Goal: Task Accomplishment & Management: Complete application form

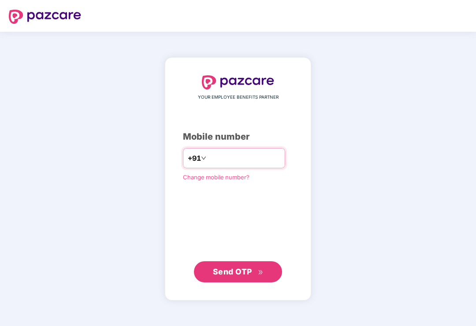
click at [239, 165] on input "number" at bounding box center [244, 158] width 72 height 14
type input "**********"
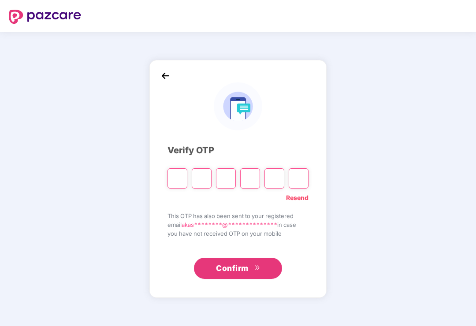
type input "*"
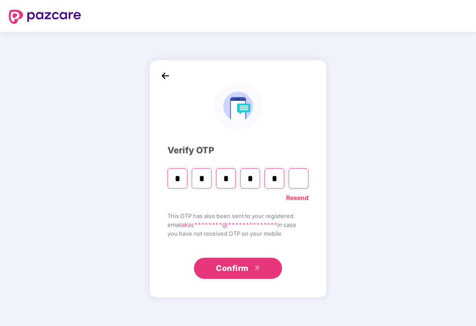
type input "*"
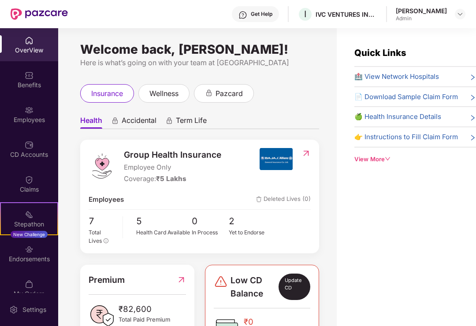
click at [30, 120] on div "Employees" at bounding box center [29, 120] width 58 height 9
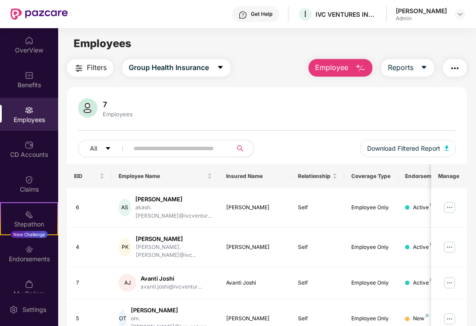
click at [338, 66] on span "Employee" at bounding box center [331, 67] width 33 height 11
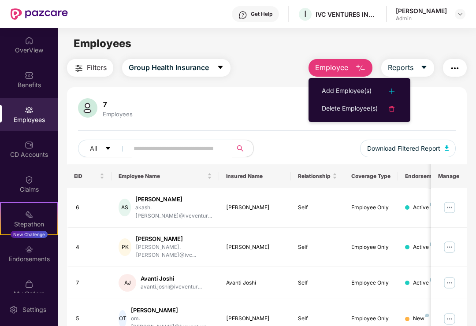
click at [362, 91] on div "Add Employee(s)" at bounding box center [347, 91] width 50 height 11
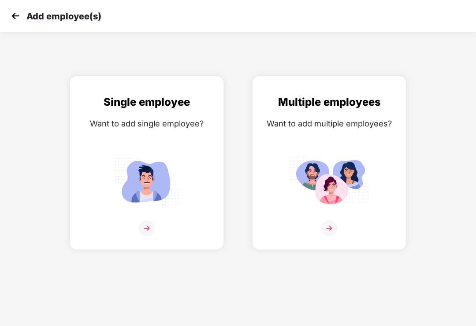
click at [147, 231] on img at bounding box center [147, 229] width 16 height 16
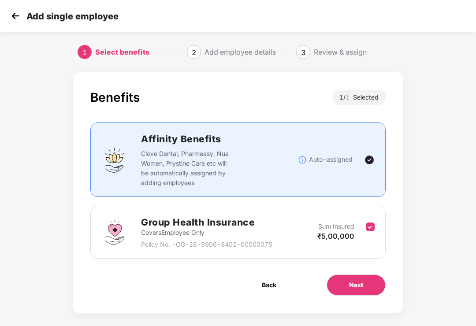
click at [364, 282] on button "Next" at bounding box center [356, 285] width 59 height 21
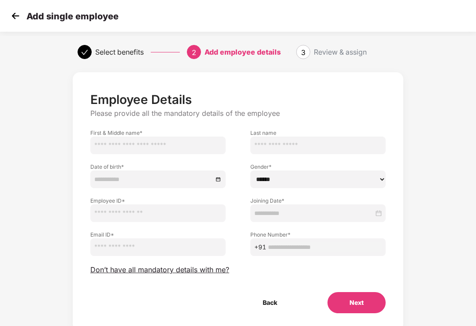
click at [364, 302] on button "Next" at bounding box center [357, 302] width 58 height 21
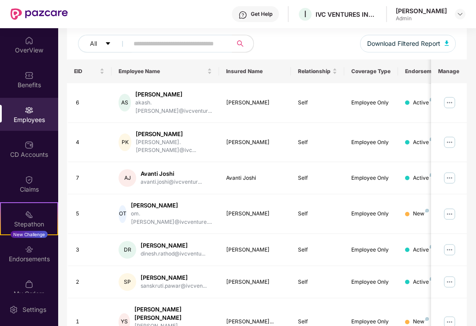
click at [25, 78] on img at bounding box center [29, 75] width 9 height 9
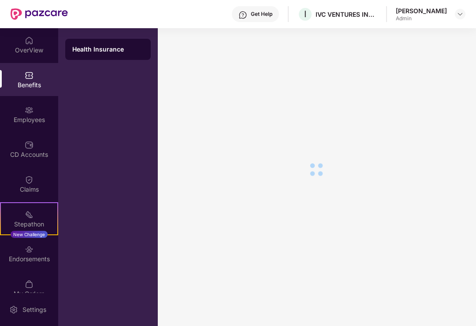
scroll to position [15, 0]
click at [28, 109] on img at bounding box center [29, 110] width 9 height 9
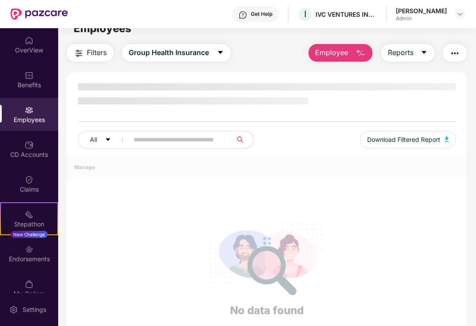
click at [339, 53] on span "Employee" at bounding box center [331, 52] width 33 height 11
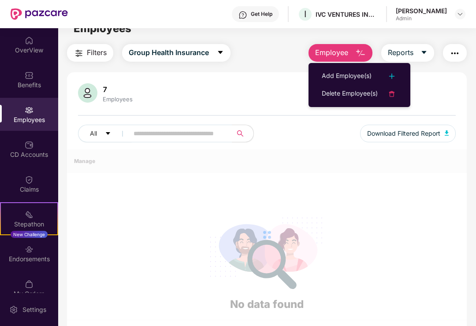
click at [355, 77] on div "Add Employee(s)" at bounding box center [347, 76] width 50 height 11
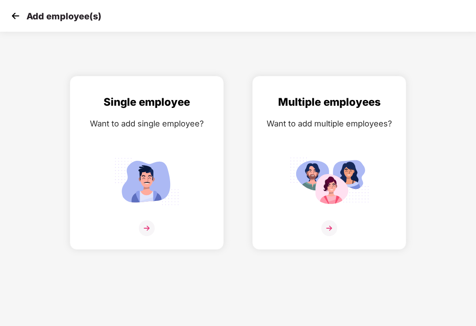
click at [151, 173] on img at bounding box center [146, 181] width 79 height 55
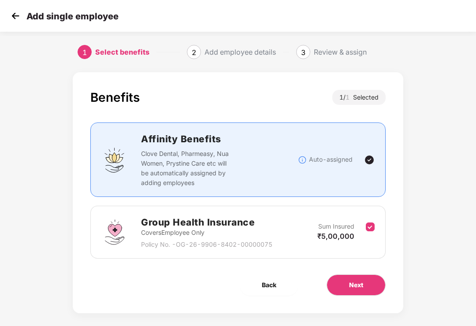
click at [358, 285] on span "Next" at bounding box center [356, 286] width 14 height 10
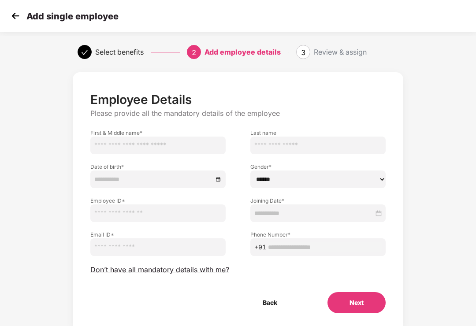
click at [11, 16] on img at bounding box center [15, 15] width 13 height 13
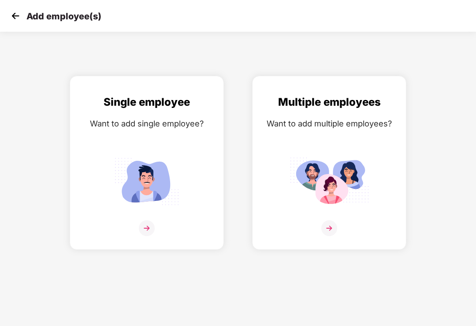
click at [22, 18] on img at bounding box center [15, 15] width 13 height 13
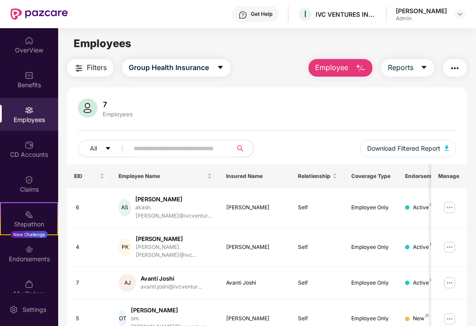
click at [29, 149] on img at bounding box center [29, 145] width 9 height 9
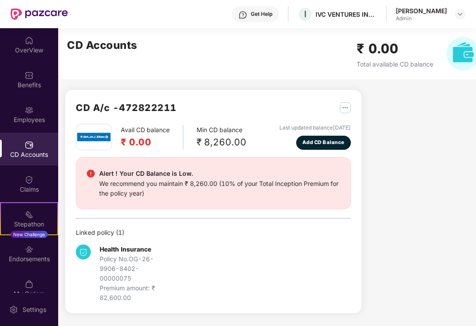
click at [329, 141] on span "Add CD Balance" at bounding box center [324, 143] width 42 height 8
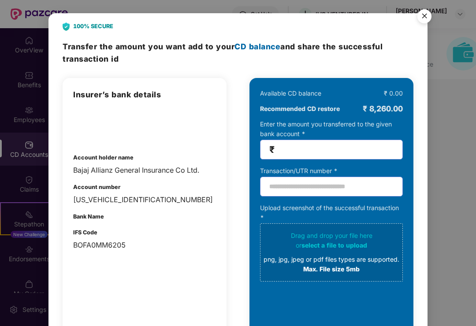
click at [342, 146] on input "number" at bounding box center [335, 150] width 117 height 10
click at [427, 19] on img "Close" at bounding box center [424, 17] width 25 height 25
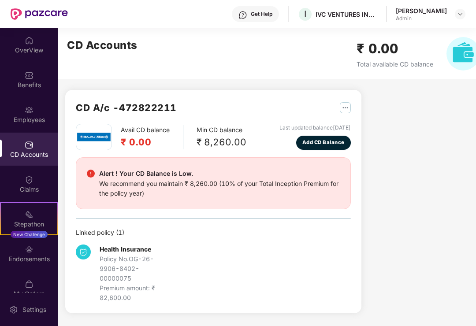
click at [26, 114] on img at bounding box center [29, 110] width 9 height 9
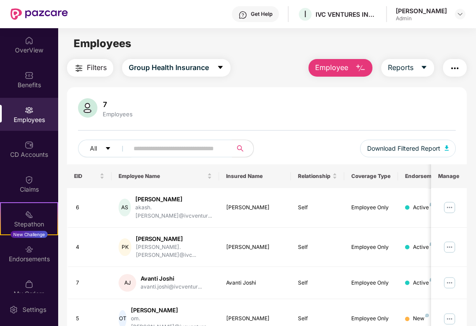
click at [327, 66] on span "Employee" at bounding box center [331, 67] width 33 height 11
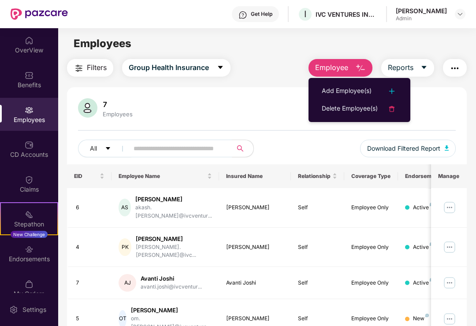
click at [345, 92] on div "Add Employee(s)" at bounding box center [347, 91] width 50 height 11
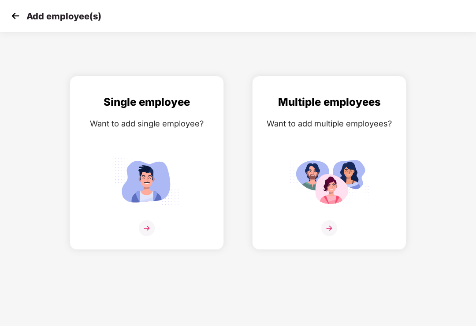
click at [147, 175] on img at bounding box center [146, 181] width 79 height 55
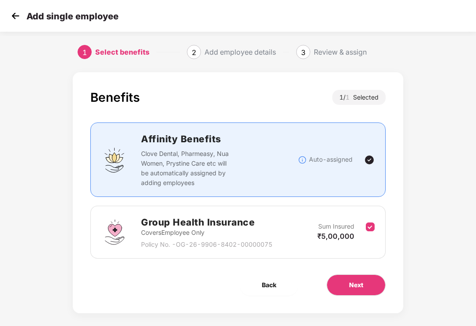
click at [346, 286] on button "Next" at bounding box center [356, 285] width 59 height 21
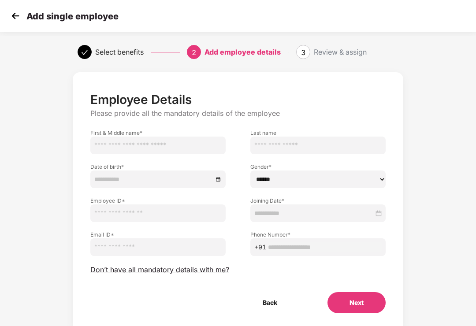
click at [157, 147] on input "text" at bounding box center [157, 146] width 135 height 18
type input "*******"
click at [292, 149] on input "text" at bounding box center [318, 146] width 135 height 18
type input "*******"
click at [122, 178] on input at bounding box center [153, 180] width 119 height 10
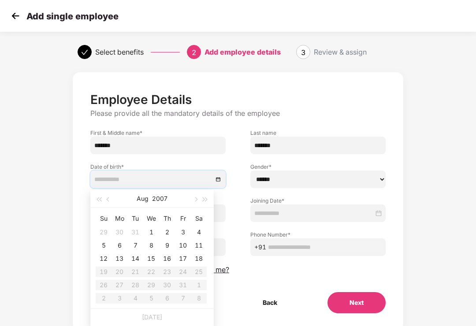
click at [201, 202] on button "button" at bounding box center [206, 199] width 10 height 18
click at [204, 201] on span "button" at bounding box center [205, 200] width 4 height 4
click at [161, 200] on button "2009" at bounding box center [160, 199] width 16 height 18
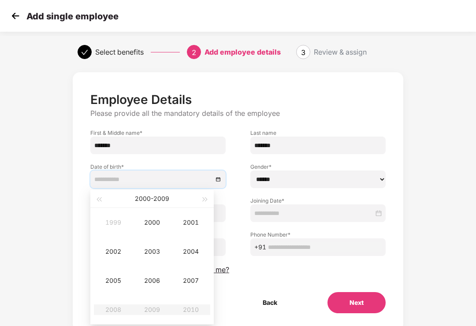
type input "**********"
click at [112, 224] on div "1999" at bounding box center [113, 222] width 26 height 11
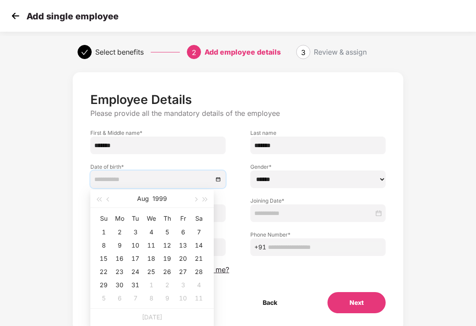
click at [149, 201] on button "Aug" at bounding box center [143, 199] width 12 height 18
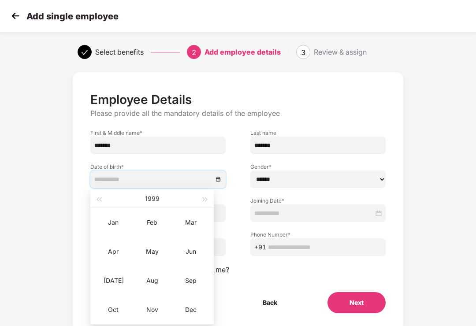
click at [149, 204] on button "1999" at bounding box center [152, 199] width 15 height 18
type input "**********"
click at [154, 225] on div "1990" at bounding box center [152, 222] width 26 height 11
type input "**********"
click at [190, 314] on div "Dec" at bounding box center [191, 310] width 26 height 11
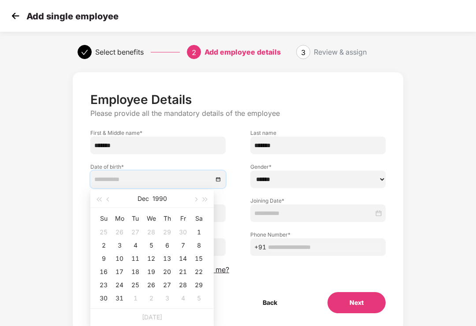
type input "**********"
click at [120, 261] on div "10" at bounding box center [119, 259] width 11 height 11
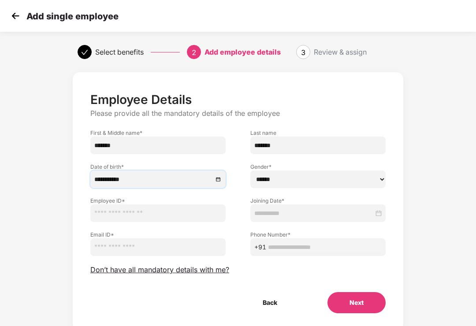
click at [168, 215] on input "text" at bounding box center [157, 214] width 135 height 18
click at [132, 250] on input "email" at bounding box center [157, 248] width 135 height 18
click at [139, 249] on input "email" at bounding box center [157, 248] width 135 height 18
type input "**********"
click at [370, 178] on select "****** **** ******" at bounding box center [318, 180] width 135 height 18
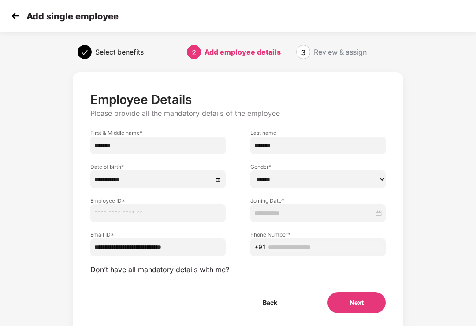
select select "****"
click at [323, 217] on input at bounding box center [315, 214] width 120 height 10
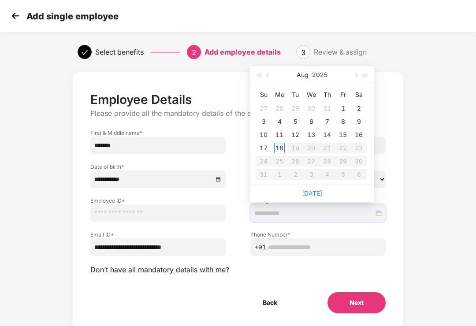
type input "**********"
click at [280, 150] on div "18" at bounding box center [279, 148] width 11 height 11
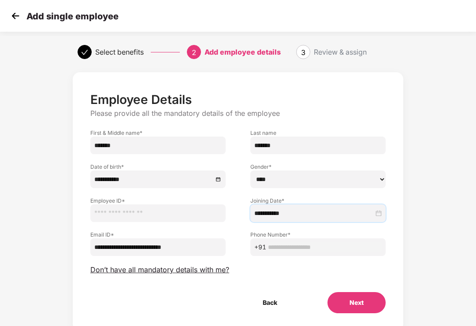
click at [292, 249] on input "text" at bounding box center [325, 248] width 114 height 10
type input "**********"
click at [138, 215] on input "text" at bounding box center [157, 214] width 135 height 18
type input "*"
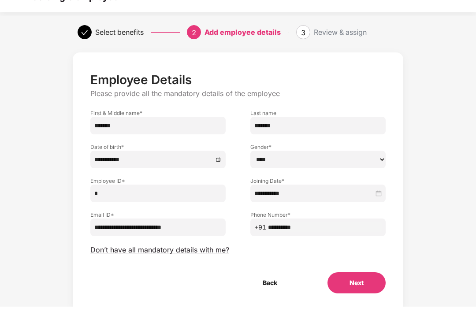
scroll to position [27, 0]
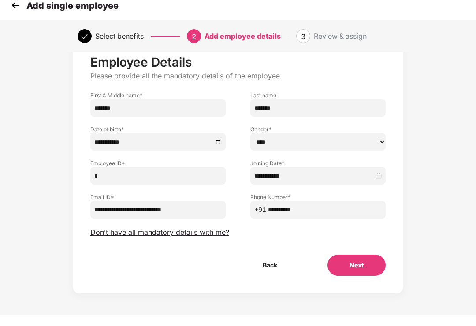
click at [365, 269] on button "Next" at bounding box center [357, 276] width 58 height 21
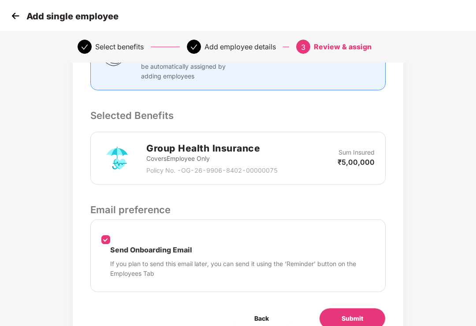
scroll to position [241, 0]
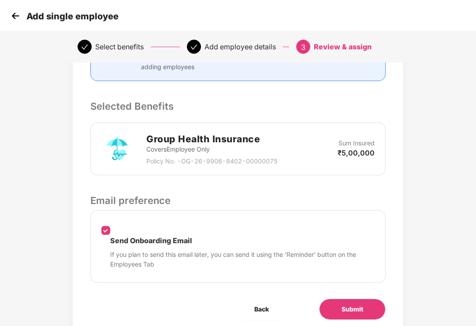
click at [356, 305] on span "Submit" at bounding box center [353, 310] width 22 height 10
click at [364, 299] on button "Submit" at bounding box center [352, 309] width 67 height 21
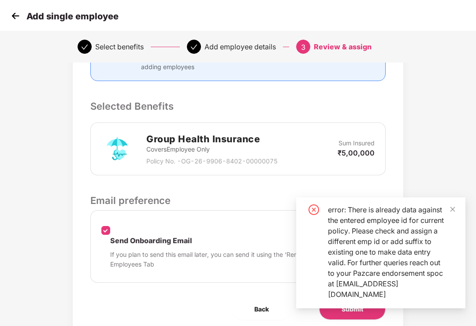
click at [451, 229] on div "error: There is already data against the entered employee id for current policy…" at bounding box center [391, 252] width 127 height 95
click at [451, 213] on icon "close" at bounding box center [453, 209] width 6 height 6
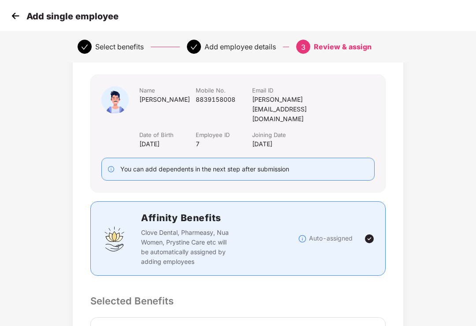
scroll to position [0, 0]
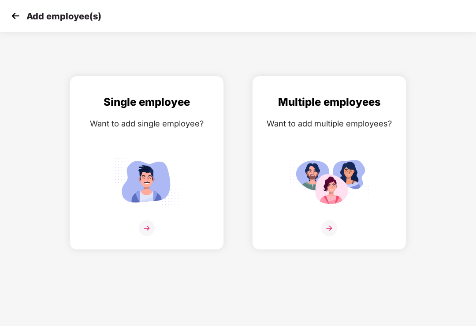
click at [146, 151] on div "Single employee Want to add single employee?" at bounding box center [147, 170] width 136 height 153
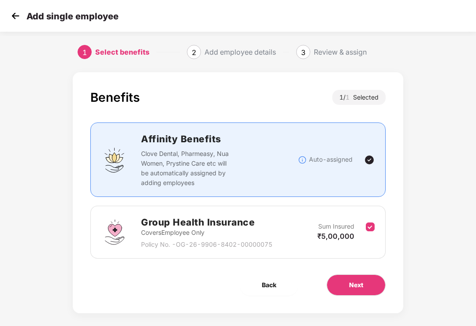
click at [365, 286] on button "Next" at bounding box center [356, 285] width 59 height 21
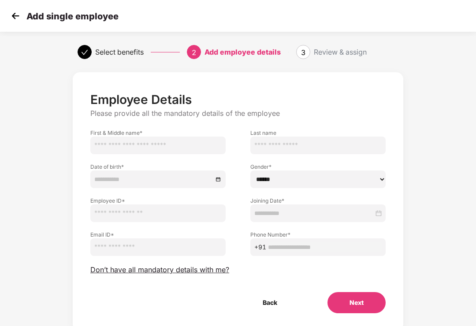
click at [20, 17] on img at bounding box center [15, 15] width 13 height 13
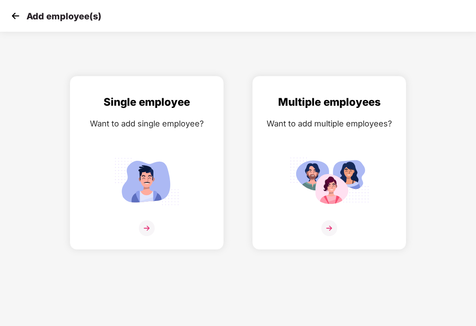
click at [18, 21] on img at bounding box center [15, 15] width 13 height 13
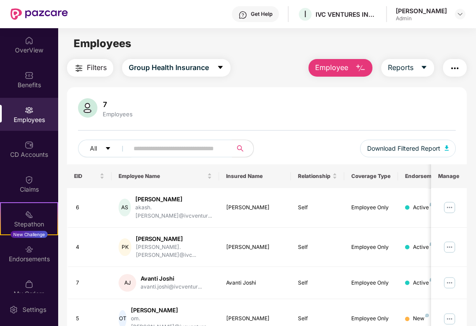
click at [32, 114] on img at bounding box center [29, 110] width 9 height 9
click at [337, 74] on button "Employee" at bounding box center [341, 68] width 64 height 18
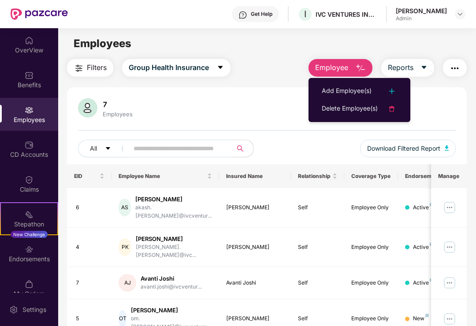
click at [336, 90] on div "Add Employee(s)" at bounding box center [347, 91] width 50 height 11
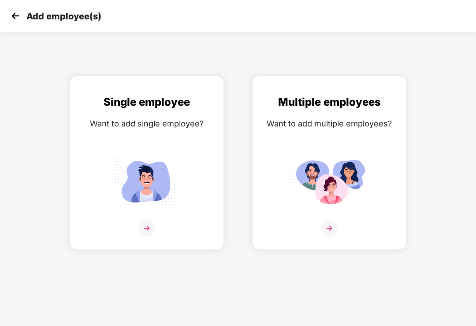
click at [165, 131] on div "Single employee Want to add single employee?" at bounding box center [147, 170] width 136 height 153
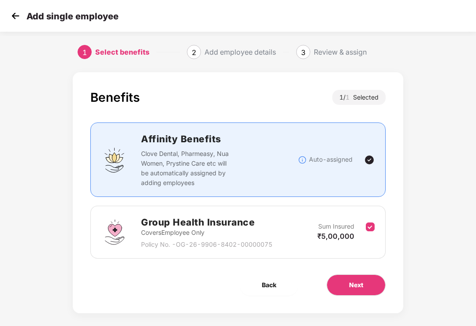
click at [370, 284] on button "Next" at bounding box center [356, 285] width 59 height 21
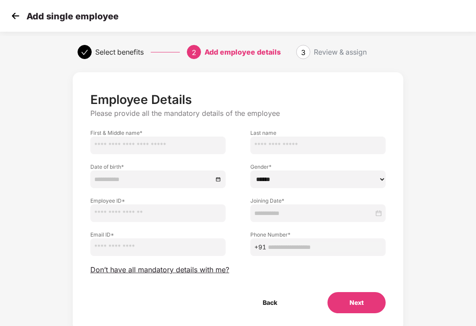
click at [171, 218] on input "text" at bounding box center [157, 214] width 135 height 18
type input "*"
click at [159, 248] on input "email" at bounding box center [157, 248] width 135 height 18
click at [305, 245] on input "text" at bounding box center [325, 248] width 114 height 10
click at [103, 145] on input "text" at bounding box center [157, 146] width 135 height 18
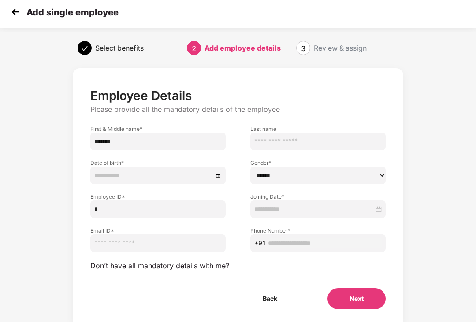
type input "*******"
click at [312, 143] on input "text" at bounding box center [318, 146] width 135 height 18
type input "*******"
click at [158, 180] on input at bounding box center [153, 180] width 119 height 10
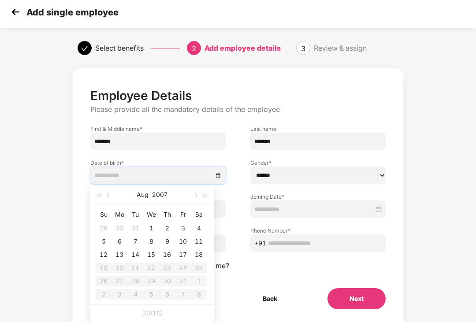
scroll to position [4, 0]
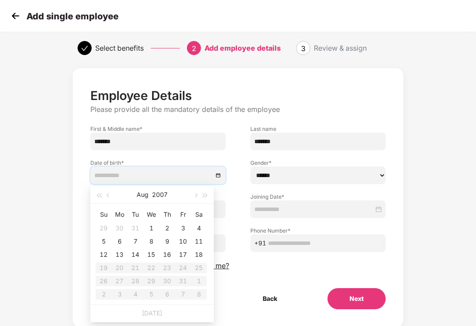
click at [152, 197] on button "2007" at bounding box center [159, 195] width 15 height 18
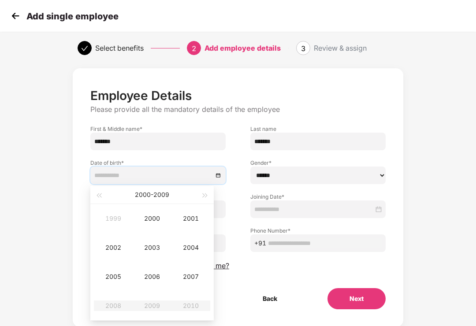
type input "**********"
click at [114, 222] on div "1999" at bounding box center [113, 218] width 26 height 11
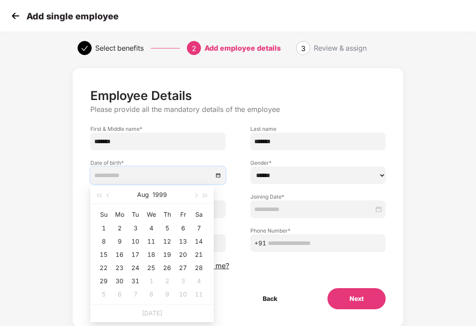
click at [157, 197] on button "1999" at bounding box center [160, 195] width 15 height 18
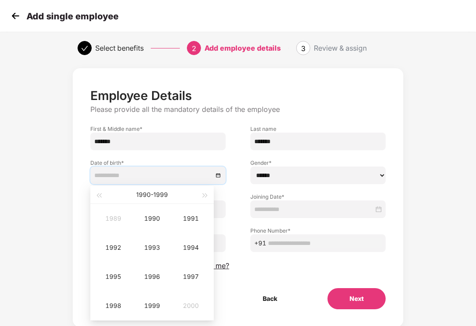
type input "**********"
click at [152, 221] on div "1990" at bounding box center [152, 218] width 26 height 11
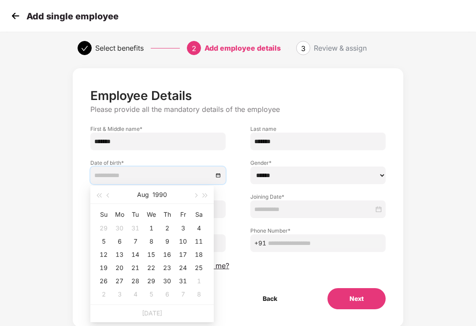
click at [157, 197] on button "1990" at bounding box center [160, 195] width 15 height 18
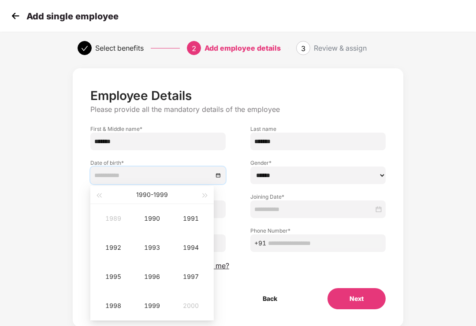
type input "**********"
click at [153, 222] on div "1990" at bounding box center [152, 218] width 26 height 11
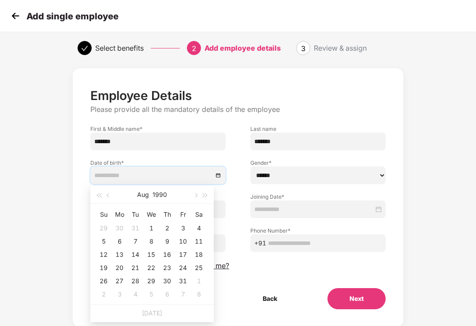
click at [153, 198] on button "1990" at bounding box center [160, 195] width 15 height 18
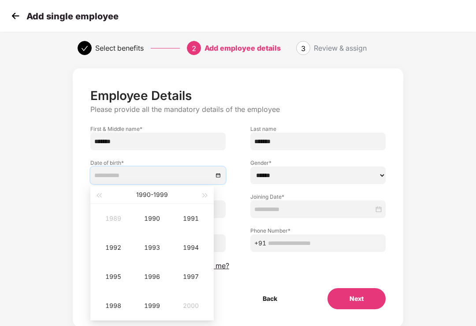
type input "**********"
click at [150, 221] on div "1990" at bounding box center [152, 218] width 26 height 11
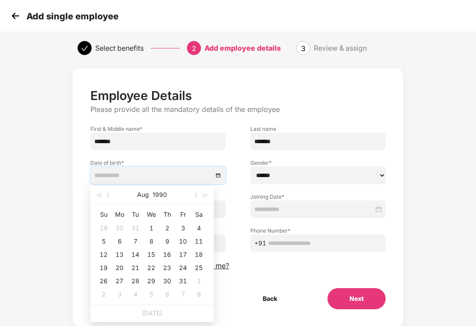
click at [112, 198] on button "button" at bounding box center [109, 195] width 10 height 18
click at [111, 196] on button "button" at bounding box center [109, 195] width 10 height 18
click at [185, 196] on div "Jun 1990" at bounding box center [152, 195] width 77 height 18
click at [186, 196] on div "Jun 1990" at bounding box center [152, 195] width 77 height 18
click at [191, 198] on button "button" at bounding box center [196, 195] width 10 height 18
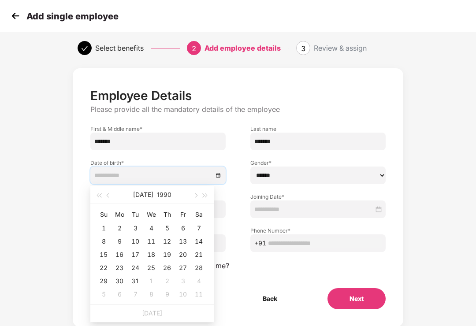
click at [189, 198] on div "Jul 1990" at bounding box center [152, 195] width 77 height 18
click at [191, 198] on button "button" at bounding box center [196, 195] width 10 height 18
click at [188, 199] on div "Aug 1990" at bounding box center [152, 195] width 77 height 18
click at [191, 197] on button "button" at bounding box center [196, 195] width 10 height 18
click at [193, 197] on button "button" at bounding box center [196, 195] width 10 height 18
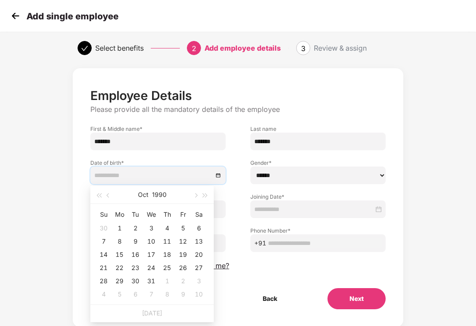
click at [195, 196] on span "button" at bounding box center [195, 196] width 4 height 4
click at [196, 195] on span "button" at bounding box center [195, 196] width 4 height 4
type input "**********"
click at [120, 256] on div "10" at bounding box center [119, 255] width 11 height 11
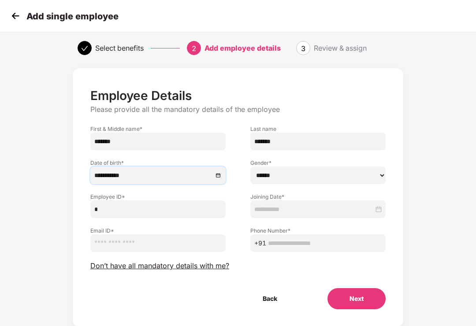
click at [157, 241] on input "email" at bounding box center [157, 244] width 135 height 18
type input "**********"
click at [308, 177] on select "****** **** ******" at bounding box center [318, 176] width 135 height 18
select select "****"
click at [368, 214] on input at bounding box center [315, 210] width 120 height 10
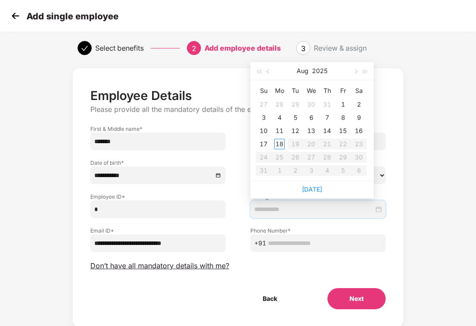
type input "**********"
click at [281, 146] on div "18" at bounding box center [279, 144] width 11 height 11
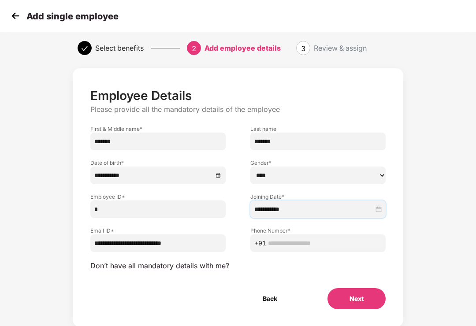
click at [333, 248] on input "text" at bounding box center [325, 244] width 114 height 10
type input "**********"
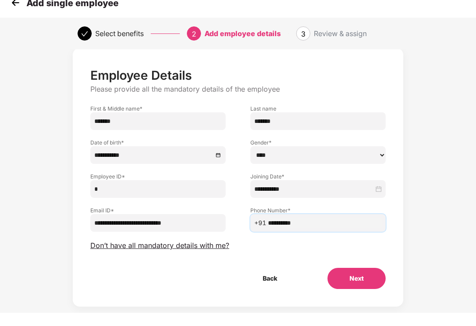
scroll to position [11, 0]
click at [356, 286] on button "Next" at bounding box center [357, 291] width 58 height 21
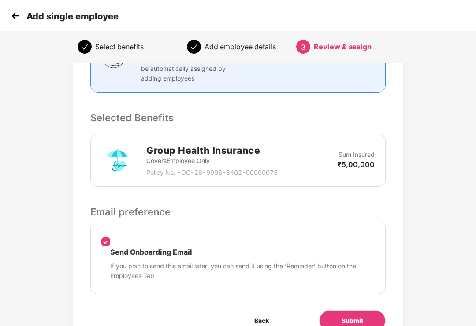
scroll to position [241, 0]
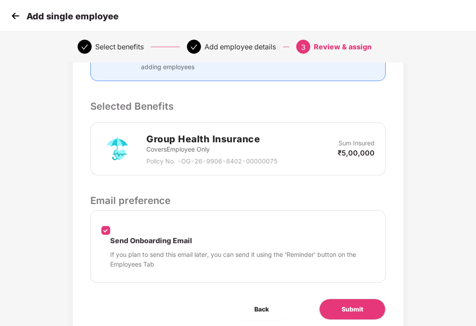
click at [360, 305] on span "Submit" at bounding box center [353, 310] width 22 height 10
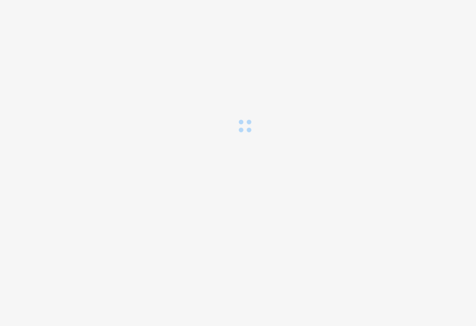
scroll to position [0, 0]
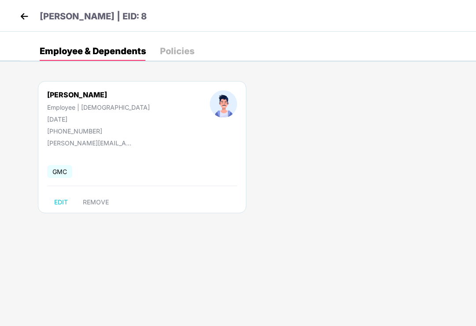
click at [30, 21] on img at bounding box center [24, 16] width 13 height 13
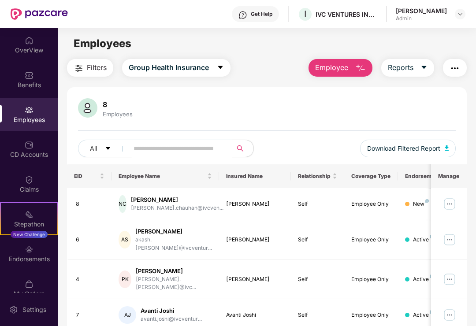
click at [26, 149] on img at bounding box center [29, 145] width 9 height 9
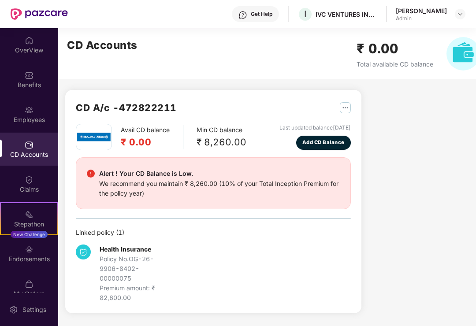
click at [323, 143] on span "Add CD Balance" at bounding box center [324, 143] width 42 height 8
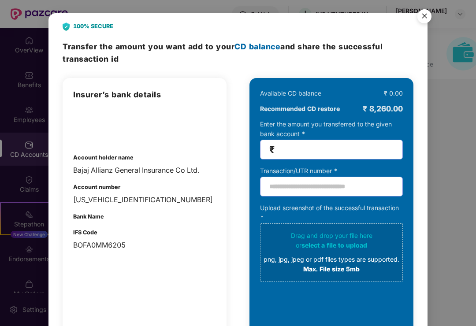
click at [357, 150] on input "number" at bounding box center [335, 150] width 117 height 10
type input "****"
click at [331, 191] on input "text" at bounding box center [331, 187] width 143 height 20
type input "*"
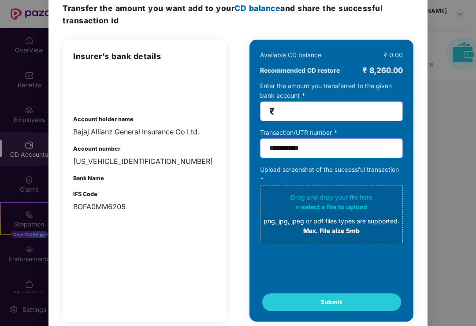
scroll to position [38, 0]
type input "**********"
click at [336, 207] on span "select a file to upload" at bounding box center [335, 206] width 66 height 7
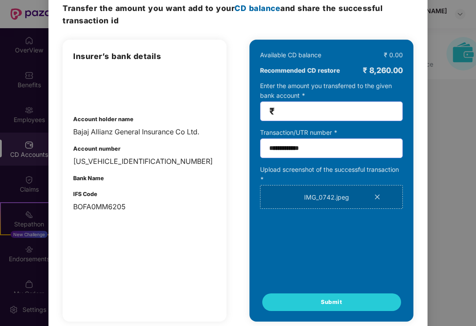
click at [341, 300] on span "Submit" at bounding box center [331, 302] width 21 height 9
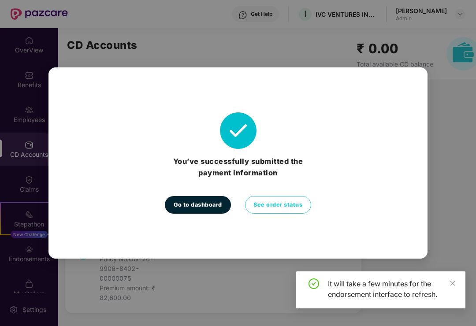
click at [208, 210] on span "Go to dashboard" at bounding box center [198, 205] width 49 height 9
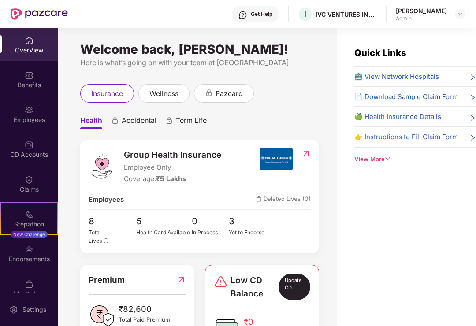
click at [32, 148] on img at bounding box center [29, 145] width 9 height 9
click at [31, 149] on img at bounding box center [29, 145] width 9 height 9
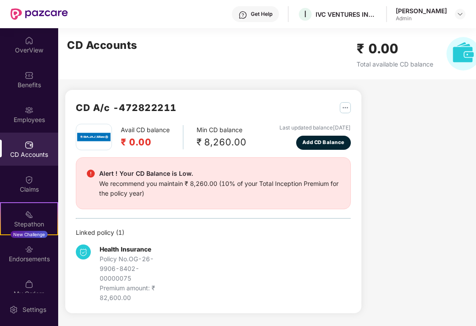
scroll to position [10, 0]
click at [43, 255] on div "Endorsements" at bounding box center [29, 259] width 58 height 9
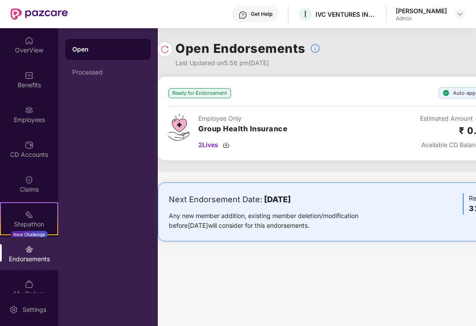
click at [34, 156] on div "CD Accounts" at bounding box center [29, 149] width 58 height 33
